Goal: Task Accomplishment & Management: Manage account settings

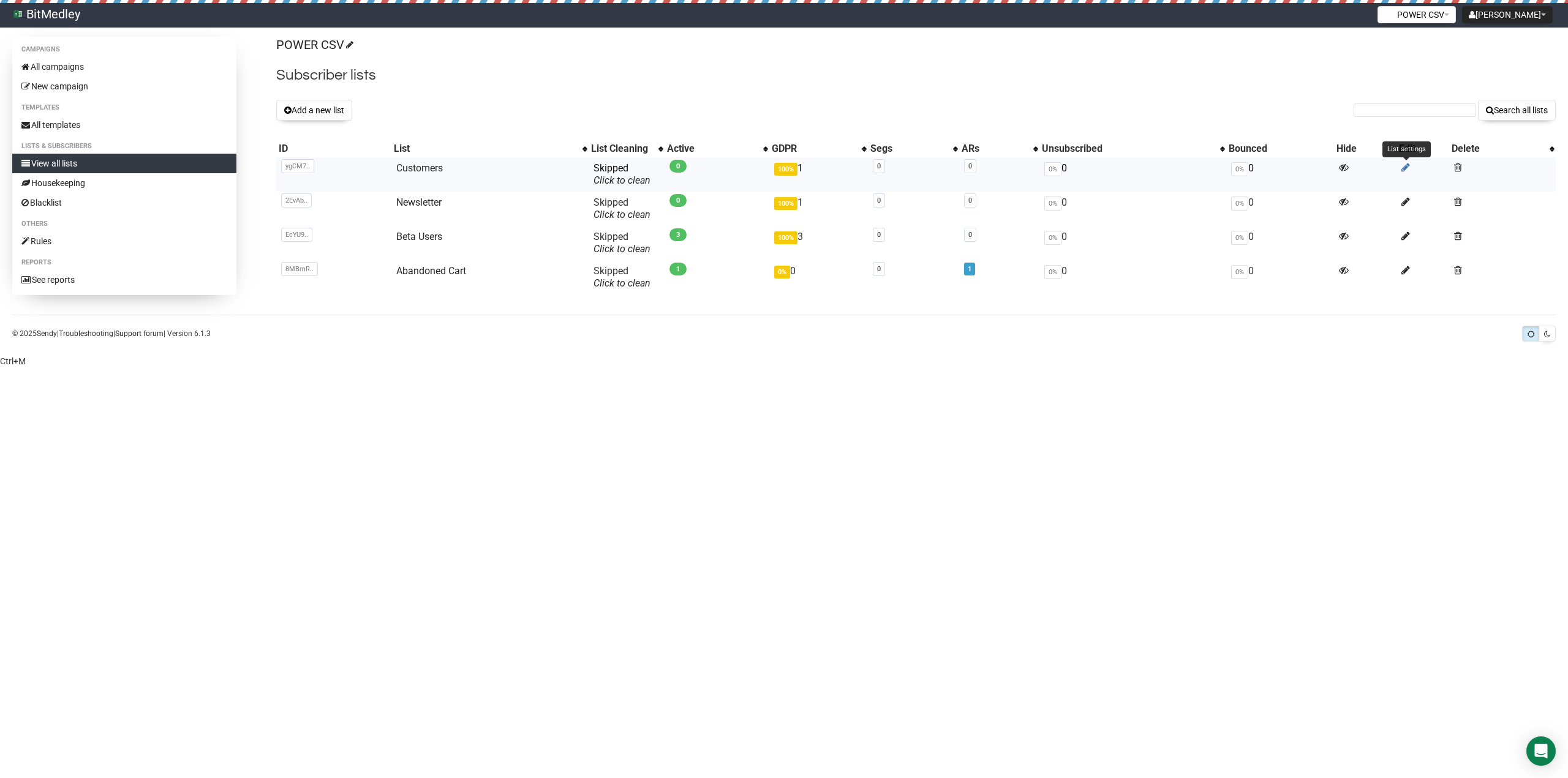
click at [1407, 165] on icon at bounding box center [1406, 168] width 9 height 11
click at [1407, 203] on icon at bounding box center [1406, 202] width 9 height 11
click at [1404, 236] on icon at bounding box center [1406, 236] width 9 height 11
click at [1405, 268] on icon at bounding box center [1406, 270] width 9 height 11
